Goal: Task Accomplishment & Management: Use online tool/utility

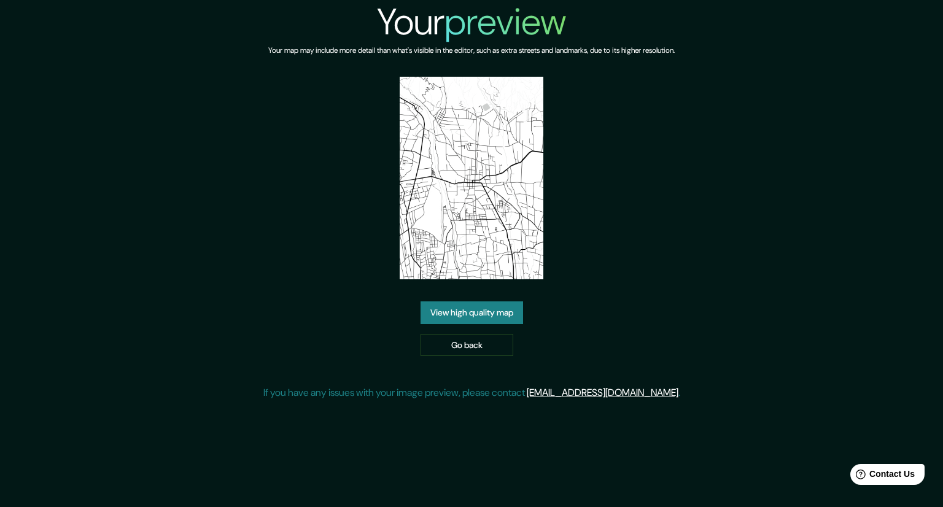
click at [664, 279] on div "Your preview Your map may include more detail than what's visible in the editor…" at bounding box center [471, 205] width 417 height 410
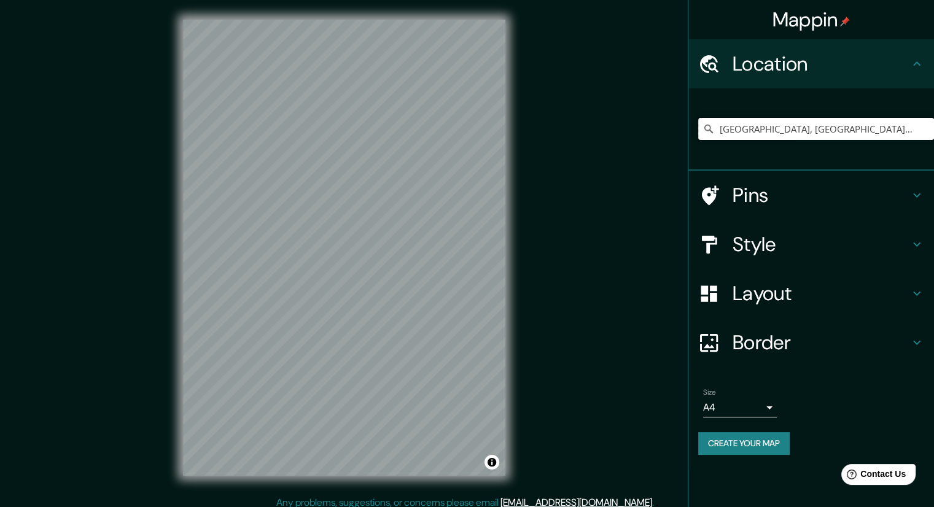
click at [866, 128] on input "[GEOGRAPHIC_DATA], [GEOGRAPHIC_DATA], [GEOGRAPHIC_DATA], [GEOGRAPHIC_DATA]" at bounding box center [816, 129] width 236 height 22
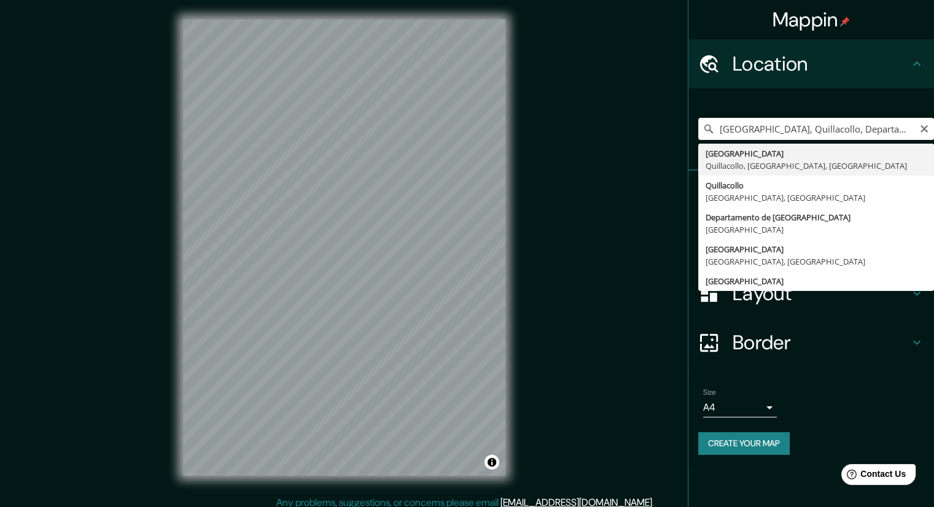
type input "[GEOGRAPHIC_DATA], [GEOGRAPHIC_DATA], [GEOGRAPHIC_DATA], [GEOGRAPHIC_DATA]"
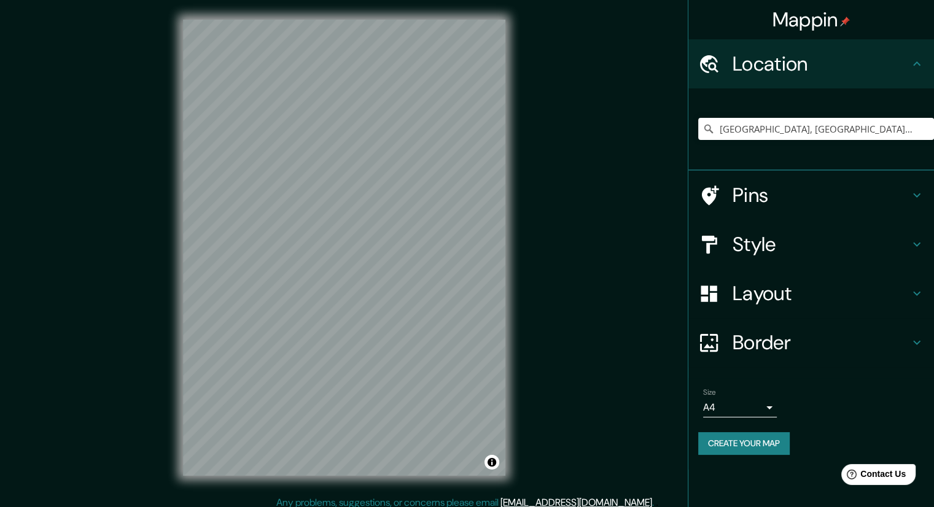
click at [563, 362] on div "Mappin Location [GEOGRAPHIC_DATA], [GEOGRAPHIC_DATA], [GEOGRAPHIC_DATA], [GEOGR…" at bounding box center [467, 257] width 934 height 515
click at [841, 182] on div "Mappin Location [GEOGRAPHIC_DATA], [GEOGRAPHIC_DATA], [GEOGRAPHIC_DATA], [GEOGR…" at bounding box center [467, 257] width 934 height 515
click at [513, 266] on div "© Mapbox © OpenStreetMap Improve this map" at bounding box center [344, 248] width 362 height 496
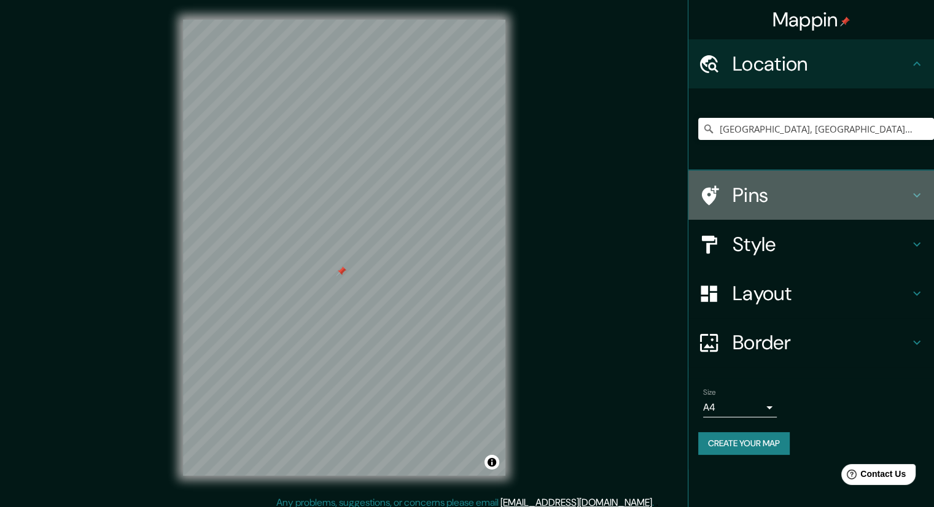
click at [765, 192] on h4 "Pins" at bounding box center [821, 195] width 177 height 25
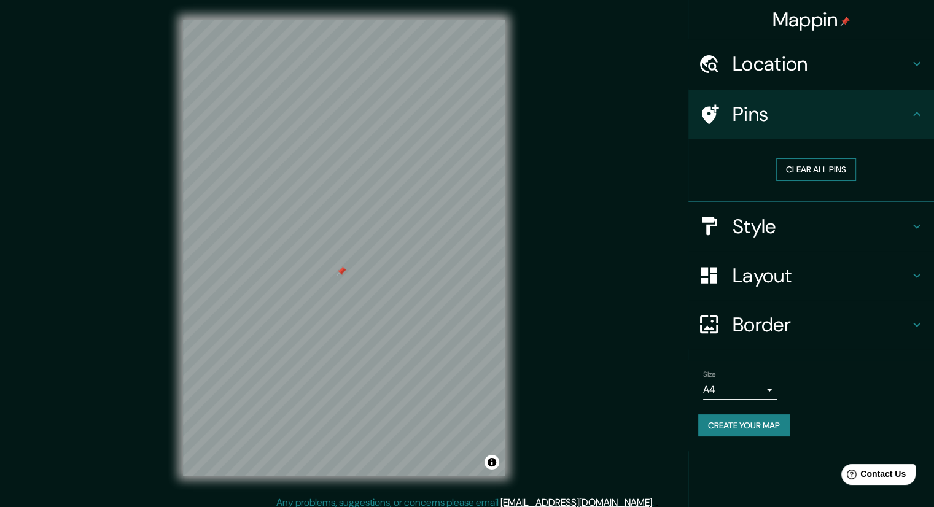
click at [810, 178] on button "Clear all pins" at bounding box center [816, 169] width 80 height 23
click at [746, 231] on h4 "Style" at bounding box center [821, 226] width 177 height 25
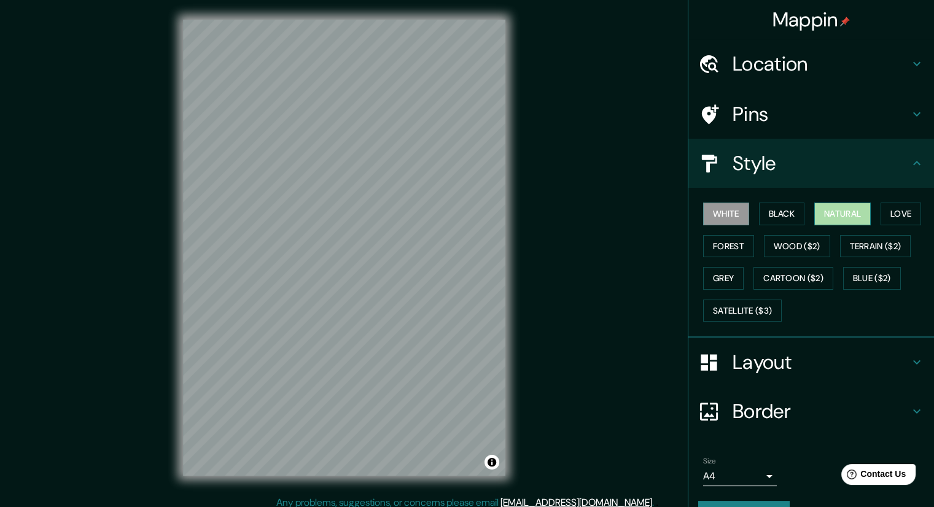
click at [838, 219] on button "Natural" at bounding box center [842, 214] width 56 height 23
